Goal: Task Accomplishment & Management: Complete application form

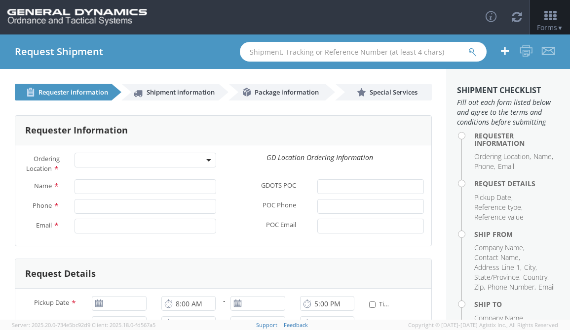
select select
click at [185, 99] on link "Shipment information" at bounding box center [169, 92] width 97 height 17
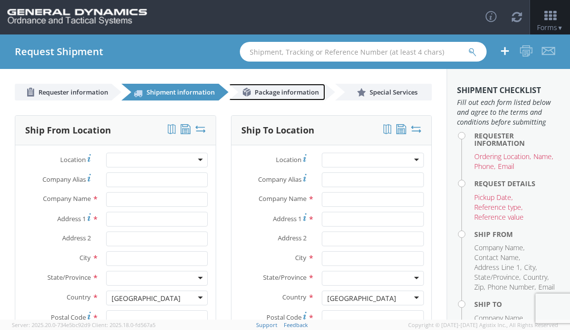
click at [284, 96] on span "Package information" at bounding box center [286, 92] width 64 height 9
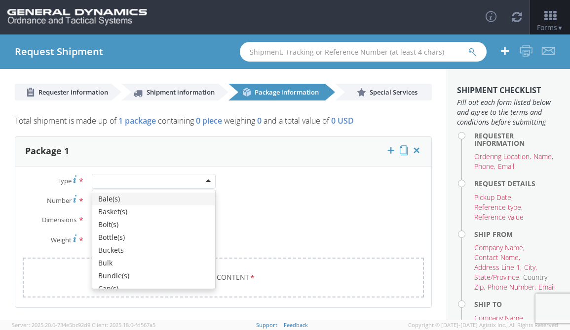
click at [207, 182] on div at bounding box center [154, 181] width 124 height 15
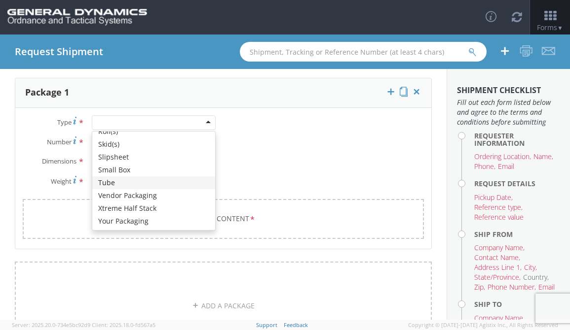
scroll to position [49, 0]
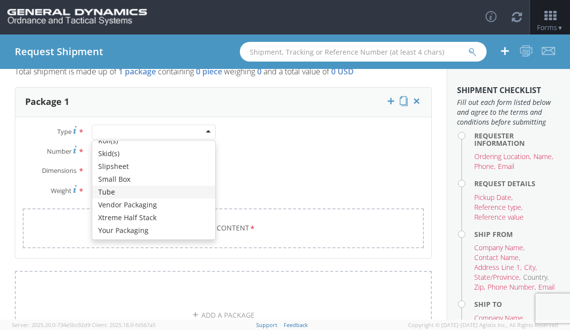
click at [316, 180] on div "Type * Bale(s) Basket(s) Bolt(s) Bottle(s) Buckets Bulk Bundle(s) Can(s) Cardbo…" at bounding box center [223, 193] width 416 height 136
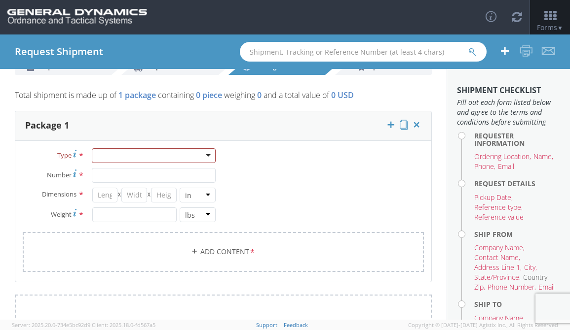
scroll to position [0, 0]
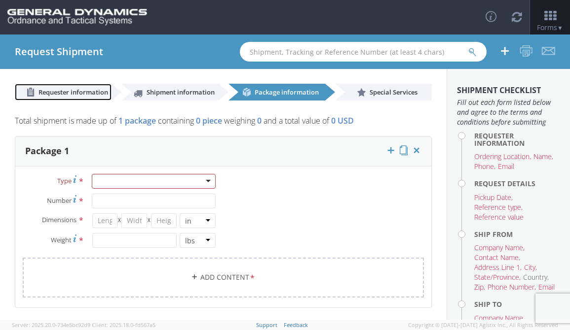
click at [67, 84] on link "Requester information" at bounding box center [63, 92] width 97 height 17
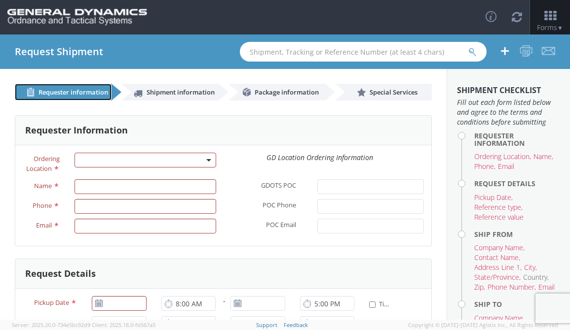
click at [66, 91] on span "Requester information" at bounding box center [73, 92] width 70 height 9
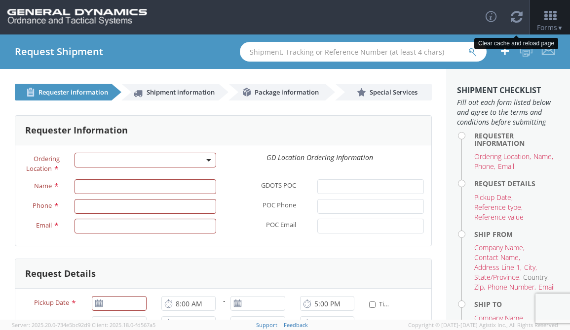
click at [517, 17] on icon at bounding box center [517, 17] width 12 height 14
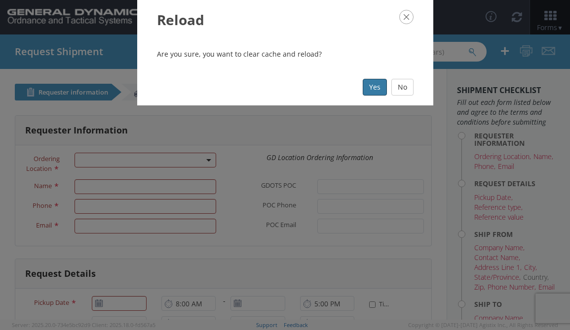
click at [375, 87] on button "Yes" at bounding box center [375, 87] width 24 height 17
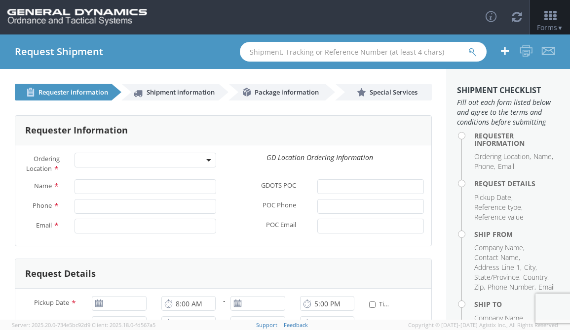
select select
click at [544, 28] on span "Forms ▼" at bounding box center [550, 27] width 26 height 9
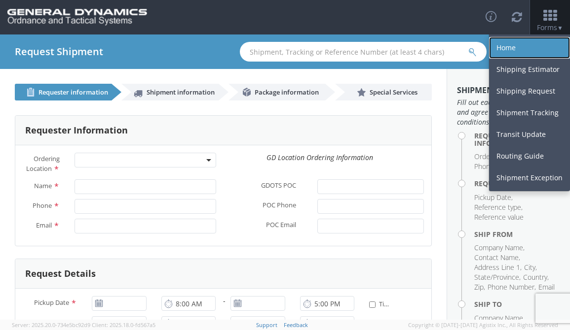
click at [509, 48] on link "Home" at bounding box center [529, 48] width 81 height 22
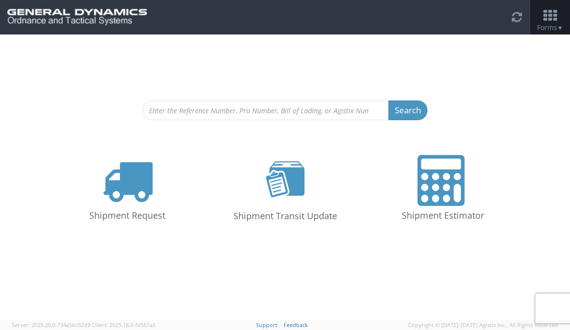
click at [533, 18] on icon at bounding box center [550, 16] width 46 height 14
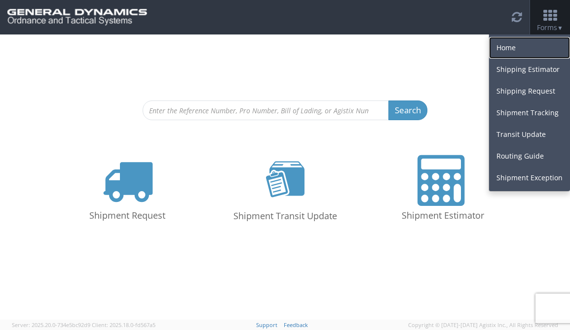
click at [524, 50] on link "Home" at bounding box center [529, 48] width 81 height 22
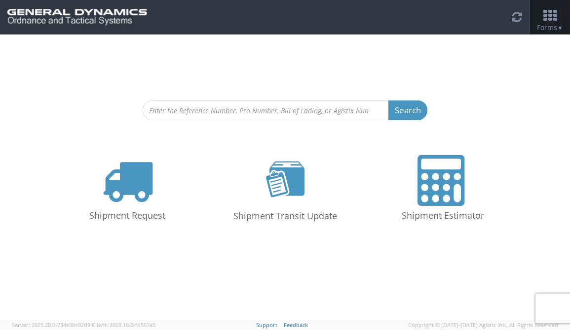
click at [550, 14] on icon at bounding box center [550, 16] width 46 height 14
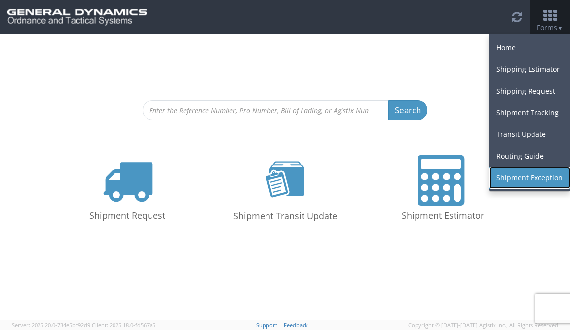
click at [525, 180] on link "Shipment Exception" at bounding box center [529, 178] width 81 height 22
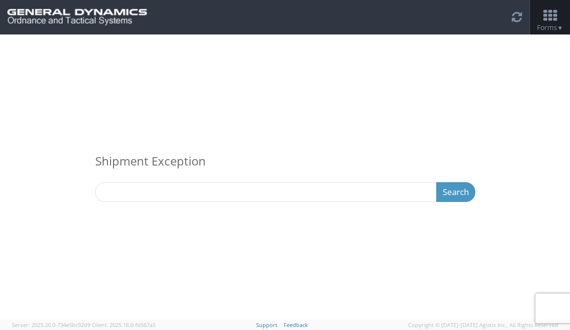
click at [550, 22] on icon at bounding box center [550, 16] width 46 height 14
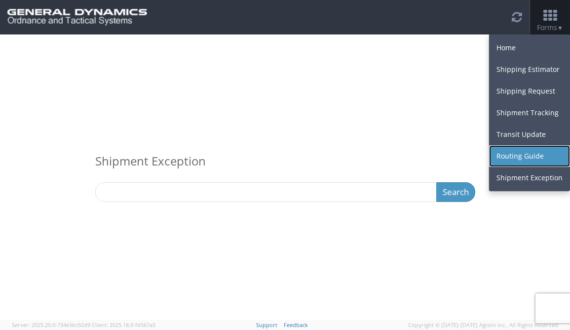
click at [515, 156] on link "Routing Guide" at bounding box center [529, 156] width 81 height 22
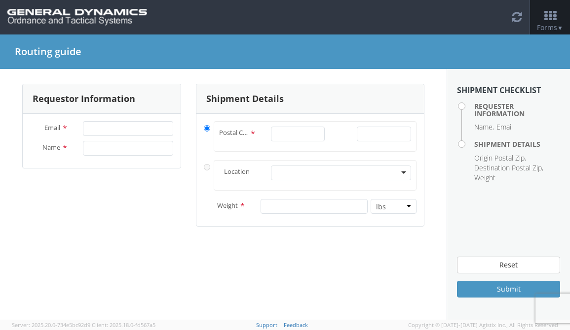
click at [297, 169] on div at bounding box center [341, 173] width 140 height 15
click at [121, 230] on div "Requestor Information Email * Name * Shipment Details Postal Code * - * Locatio…" at bounding box center [223, 194] width 446 height 251
click at [130, 130] on input "Email *" at bounding box center [128, 128] width 90 height 15
type input "[EMAIL_ADDRESS][DOMAIN_NAME]"
type input "[PERSON_NAME]"
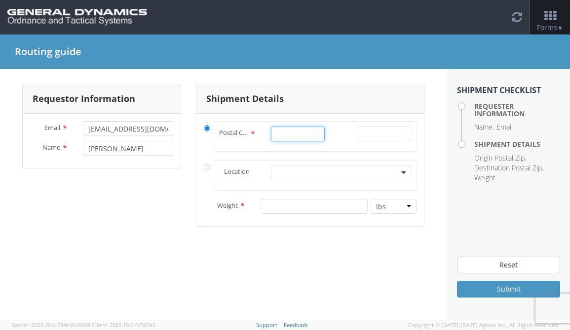
type input "74114"
type input "Fitch"
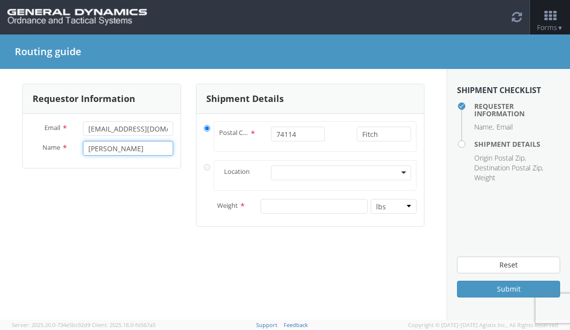
drag, startPoint x: 121, startPoint y: 146, endPoint x: 70, endPoint y: 151, distance: 51.0
click at [70, 151] on div "Name * [PERSON_NAME]" at bounding box center [102, 148] width 158 height 15
type input "[PERSON_NAME]"
drag, startPoint x: 397, startPoint y: 134, endPoint x: 390, endPoint y: 135, distance: 7.0
click at [390, 135] on input "Fitch" at bounding box center [384, 134] width 54 height 15
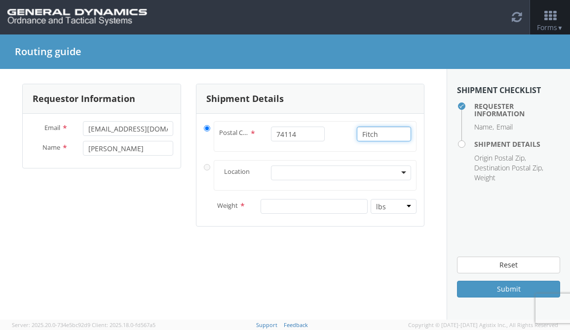
drag, startPoint x: 390, startPoint y: 135, endPoint x: 348, endPoint y: 133, distance: 41.9
click at [349, 133] on div "Postal Code * 74114 - * Fitch" at bounding box center [315, 137] width 207 height 20
click at [301, 135] on input "74114" at bounding box center [298, 134] width 54 height 15
type input "74105"
type input "[PERSON_NAME]"
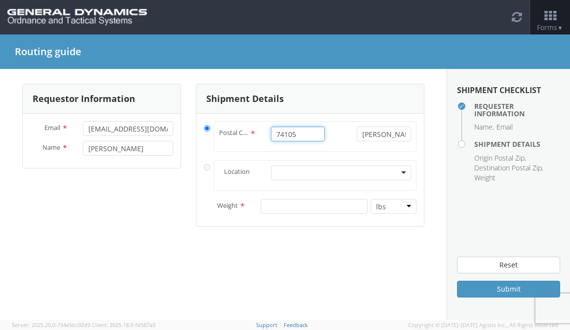
type input "74105"
click at [316, 177] on div at bounding box center [341, 173] width 140 height 15
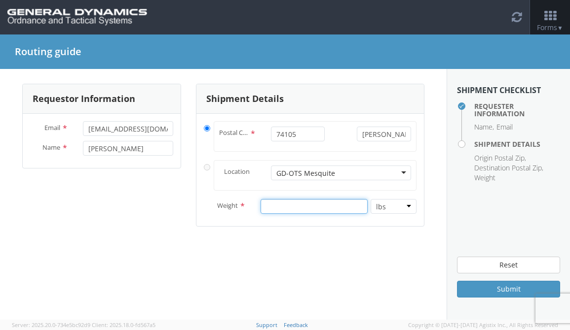
click at [327, 201] on input "number" at bounding box center [313, 206] width 107 height 15
type input "5"
click at [402, 250] on div "Requestor Information Email * [EMAIL_ADDRESS][DOMAIN_NAME] Name * [PERSON_NAME]…" at bounding box center [223, 194] width 446 height 251
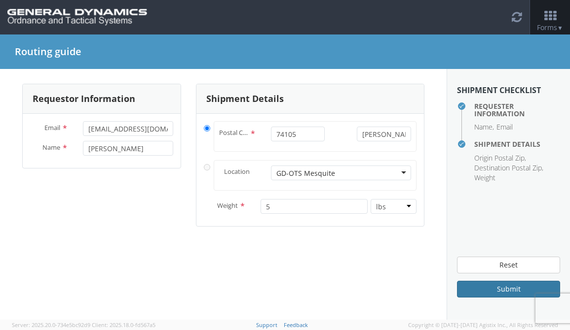
click at [501, 287] on button "Submit" at bounding box center [508, 289] width 103 height 17
click at [554, 26] on span "Forms ▼" at bounding box center [550, 27] width 26 height 9
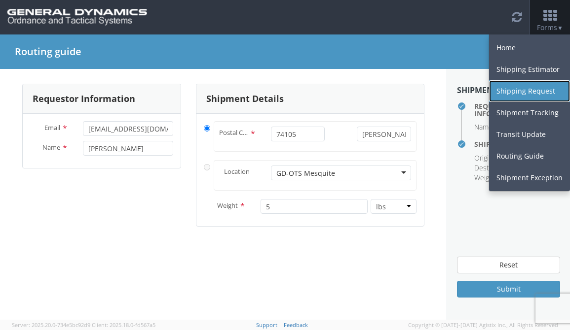
click at [519, 91] on link "Shipping Request" at bounding box center [529, 91] width 81 height 22
select select
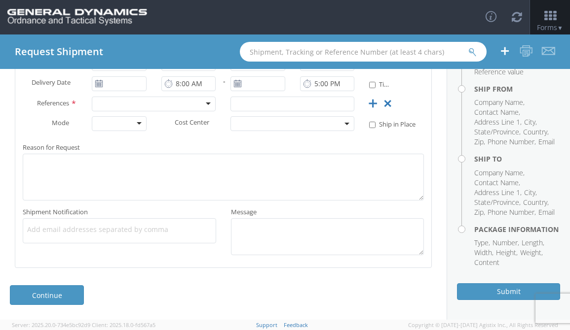
scroll to position [173, 0]
click at [214, 274] on div "Requester information Shipment information Package information Special Services…" at bounding box center [223, 194] width 446 height 251
